Goal: Book appointment/travel/reservation

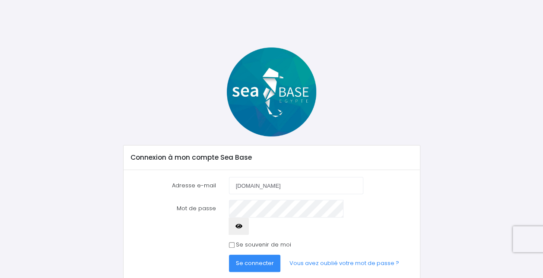
type input "[DOMAIN_NAME]"
click at [252, 255] on button "Se connecter" at bounding box center [255, 263] width 52 height 17
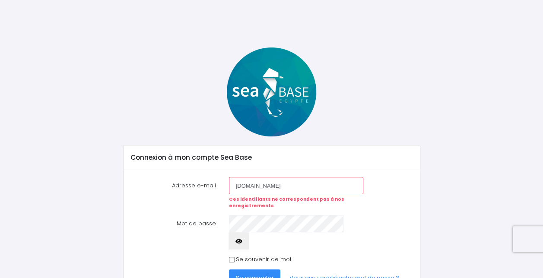
click at [275, 185] on input "[DOMAIN_NAME]" at bounding box center [296, 185] width 135 height 17
type input "traversier.florian@gmail.com"
click at [229, 269] on button "Se connecter" at bounding box center [255, 277] width 52 height 17
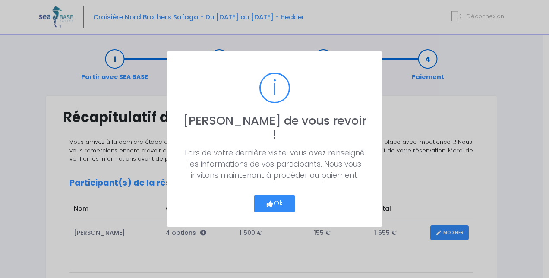
click at [266, 204] on icon "button" at bounding box center [270, 204] width 8 height 0
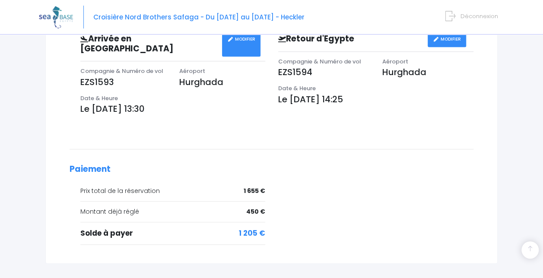
scroll to position [327, 0]
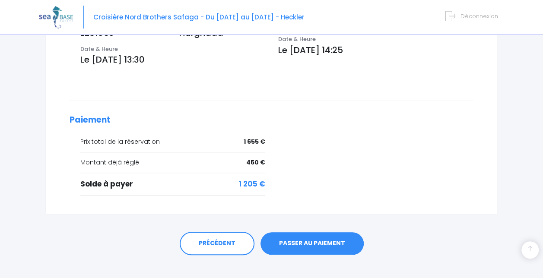
click at [320, 232] on link "PASSER AU PAIEMENT" at bounding box center [311, 243] width 103 height 22
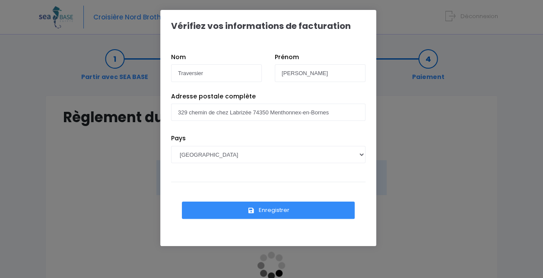
click at [270, 207] on button "Enregistrer" at bounding box center [268, 210] width 173 height 17
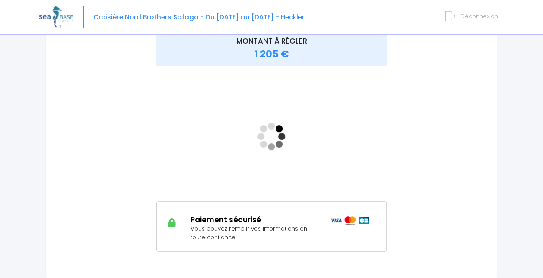
scroll to position [130, 0]
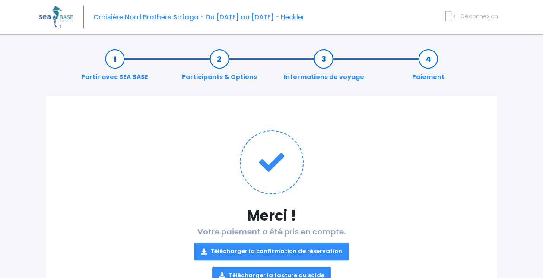
scroll to position [46, 0]
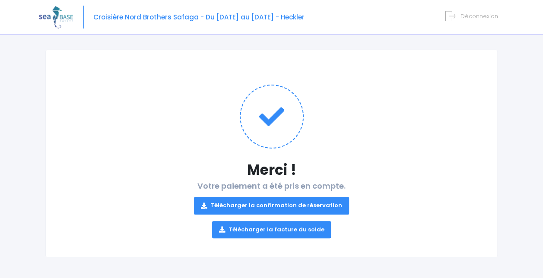
click at [265, 229] on link "Télécharger la facture du solde" at bounding box center [271, 229] width 119 height 17
click at [236, 207] on link "Télécharger la confirmation de réservation" at bounding box center [271, 205] width 155 height 17
click at [243, 235] on link "Télécharger la facture du solde" at bounding box center [271, 229] width 119 height 17
